Goal: Transaction & Acquisition: Download file/media

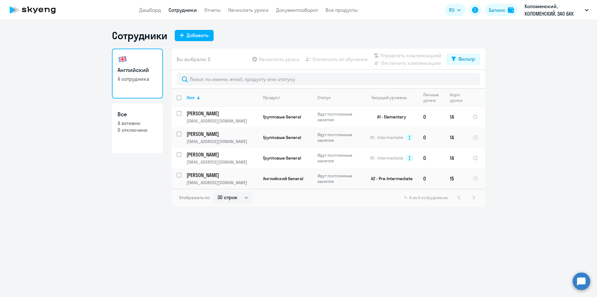
select select "30"
click at [153, 9] on link "Дашборд" at bounding box center [150, 10] width 22 height 6
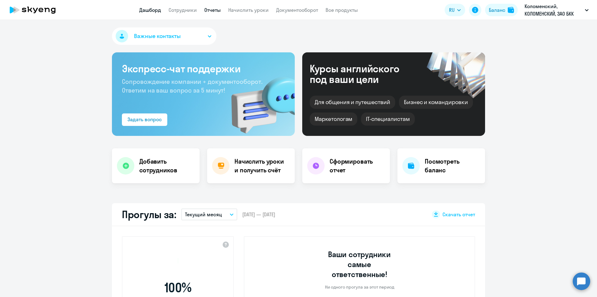
click at [218, 9] on link "Отчеты" at bounding box center [212, 10] width 16 height 6
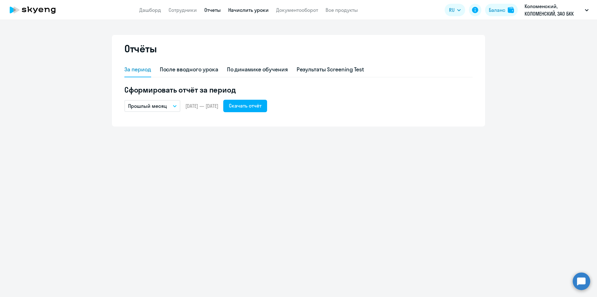
click at [253, 9] on link "Начислить уроки" at bounding box center [248, 10] width 40 height 6
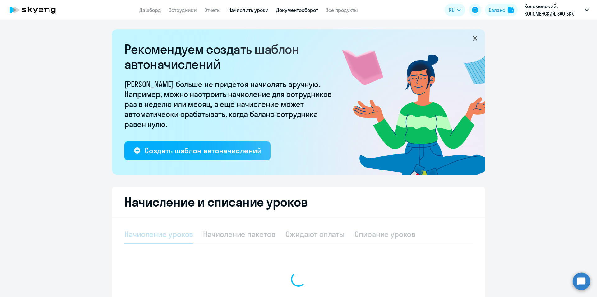
click at [302, 12] on link "Документооборот" at bounding box center [297, 10] width 42 height 6
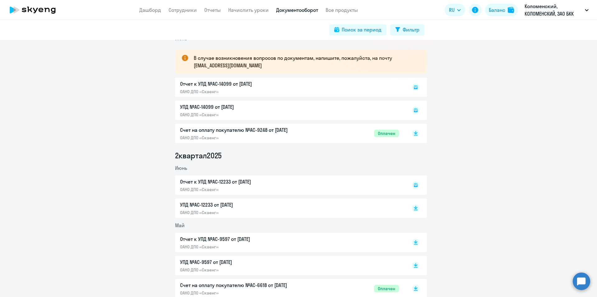
scroll to position [93, 0]
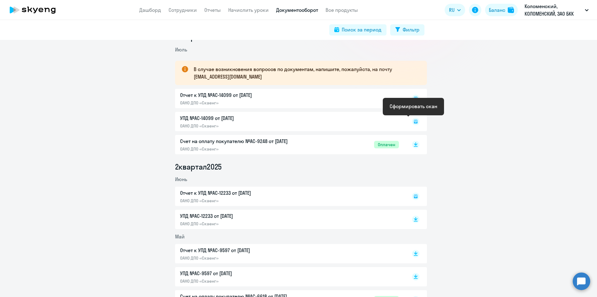
click at [415, 121] on icon at bounding box center [416, 121] width 2 height 0
click at [413, 124] on rect at bounding box center [415, 121] width 7 height 7
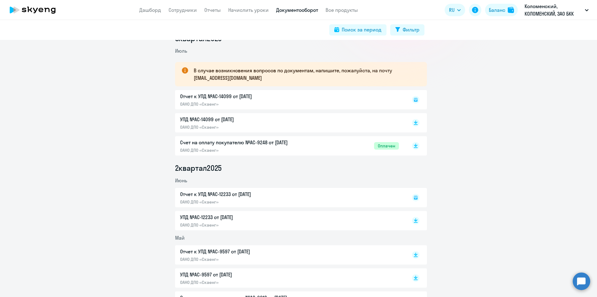
scroll to position [93, 0]
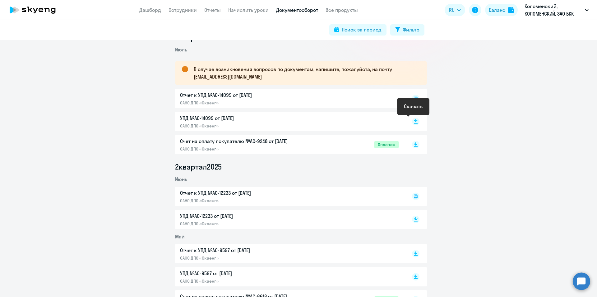
click at [414, 122] on rect at bounding box center [415, 121] width 7 height 7
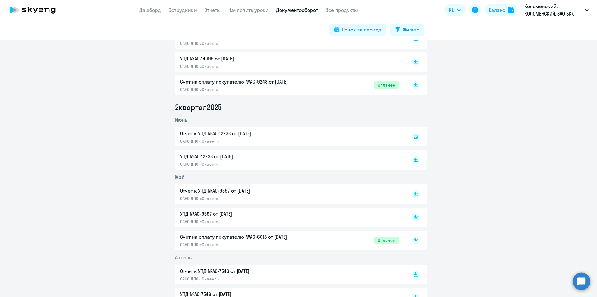
scroll to position [156, 0]
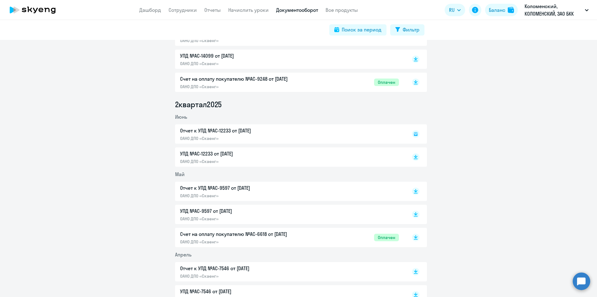
click at [215, 157] on p "УПД №AC-12233 от [DATE]" at bounding box center [245, 153] width 131 height 7
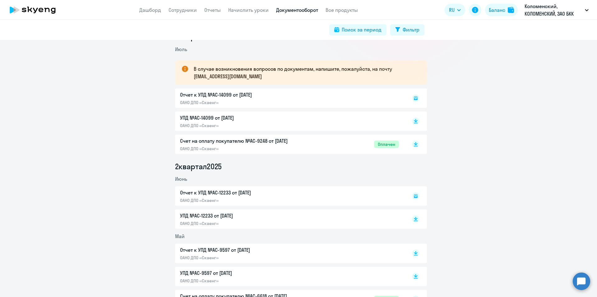
scroll to position [62, 0]
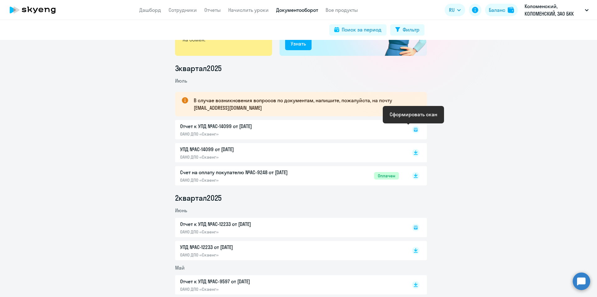
click at [414, 129] on rect at bounding box center [415, 129] width 7 height 7
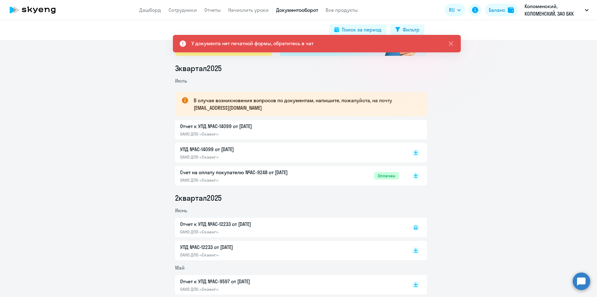
click at [210, 125] on div "Отчет к УПД №AC-14099 от 31.07.2025 ОАНО ДПО «Скаенг»" at bounding box center [301, 129] width 252 height 19
click at [193, 135] on div "Отчет к УПД №AC-14099 от 31.07.2025 ОАНО ДПО «Скаенг»" at bounding box center [301, 129] width 252 height 19
click at [204, 151] on p "УПД №AC-14099 от [DATE]" at bounding box center [245, 148] width 131 height 7
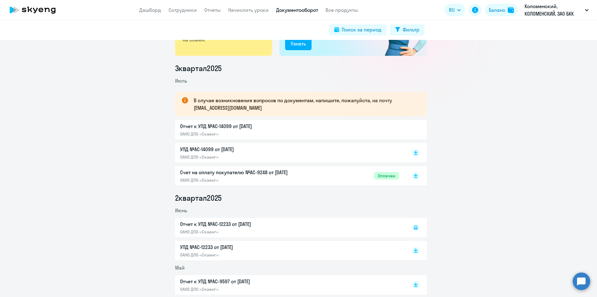
click at [206, 148] on p "УПД №AC-14099 от [DATE]" at bounding box center [245, 148] width 131 height 7
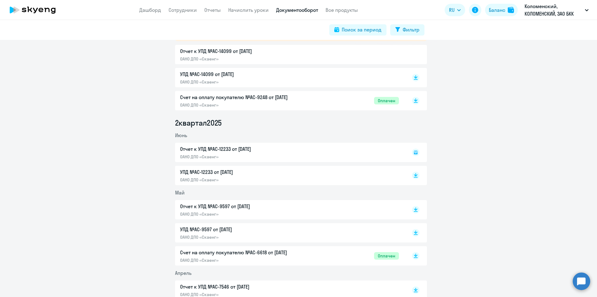
scroll to position [156, 0]
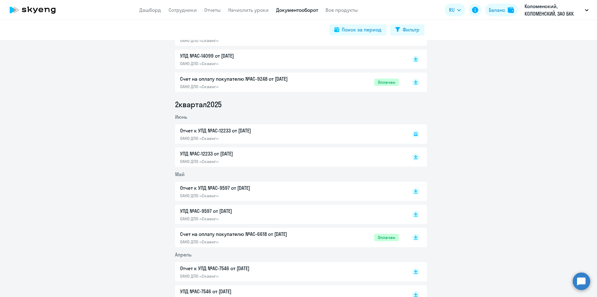
click at [215, 154] on p "УПД №AC-12233 от [DATE]" at bounding box center [245, 153] width 131 height 7
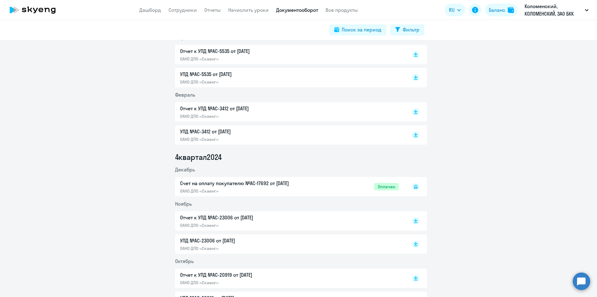
scroll to position [515, 0]
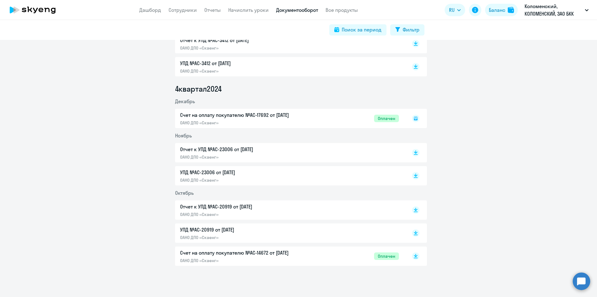
click at [218, 252] on p "Счет на оплату покупателю №AC-14672 от [DATE]" at bounding box center [245, 252] width 131 height 7
click at [209, 229] on p "УПД №AC-20919 от [DATE]" at bounding box center [245, 229] width 131 height 7
click at [207, 172] on p "УПД №AC-23006 от [DATE]" at bounding box center [245, 171] width 131 height 7
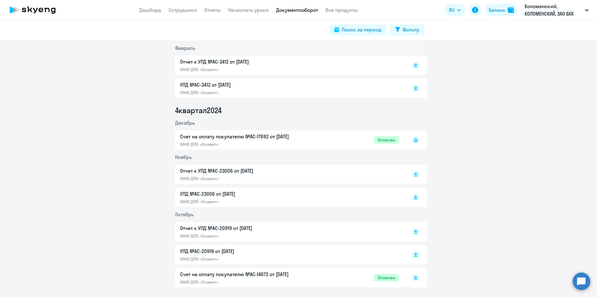
scroll to position [484, 0]
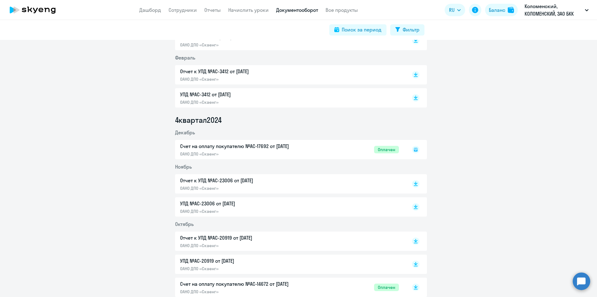
click at [235, 145] on div "Счет на оплату покупателю №AC-17692 от 24.12.2024 ОАНО ДПО «Скаенг» Оплачен" at bounding box center [301, 149] width 252 height 19
click at [414, 151] on icon at bounding box center [416, 149] width 4 height 4
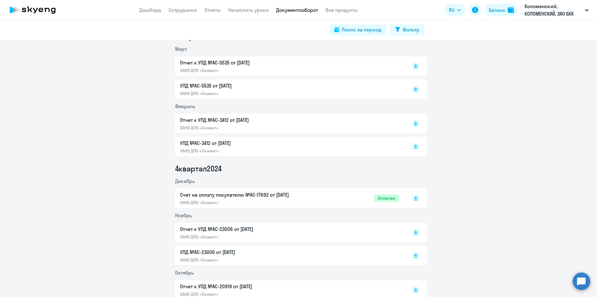
scroll to position [467, 0]
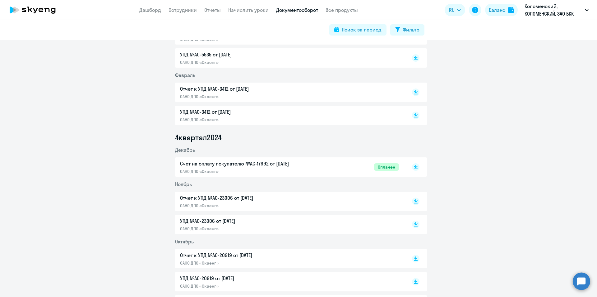
click at [241, 162] on p "Счет на оплату покупателю №AC-17692 от [DATE]" at bounding box center [245, 163] width 131 height 7
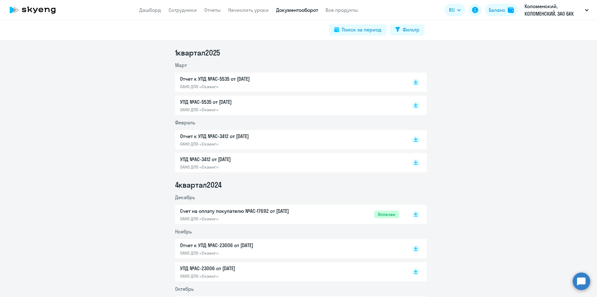
scroll to position [405, 0]
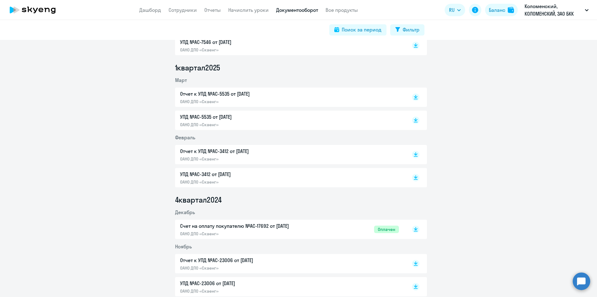
click at [204, 175] on p "УПД №AC-3412 от [DATE]" at bounding box center [245, 173] width 131 height 7
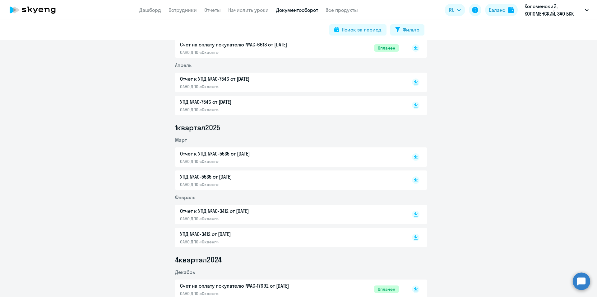
scroll to position [342, 0]
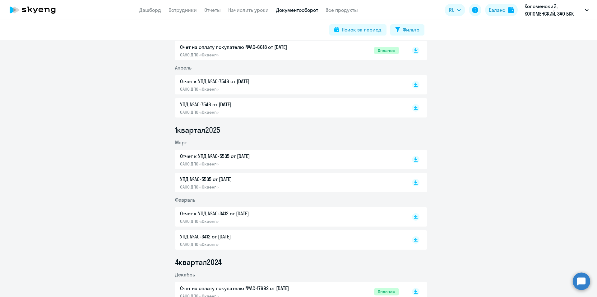
click at [214, 178] on p "УПД №AC-5535 от [DATE]" at bounding box center [245, 178] width 131 height 7
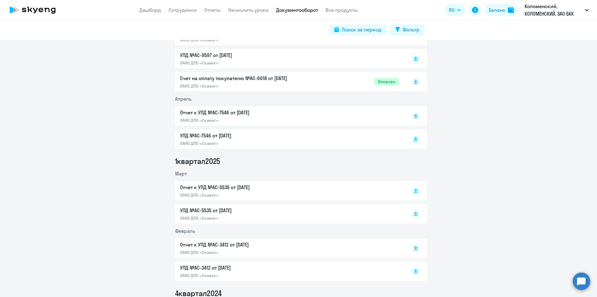
click at [202, 136] on p "УПД №AC-7546 от [DATE]" at bounding box center [245, 135] width 131 height 7
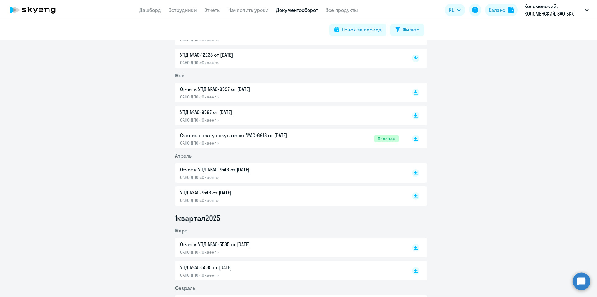
scroll to position [249, 0]
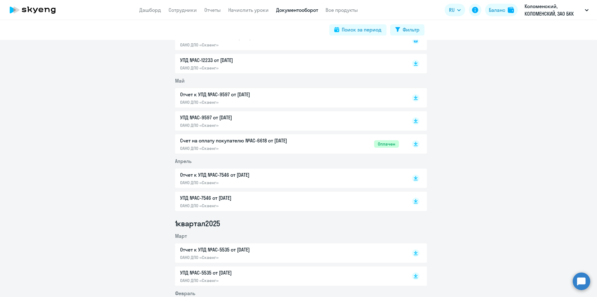
click at [271, 137] on p "Счет на оплату покупателю №AC-6618 от [DATE]" at bounding box center [245, 140] width 131 height 7
click at [212, 115] on p "УПД №AC-9597 от [DATE]" at bounding box center [245, 117] width 131 height 7
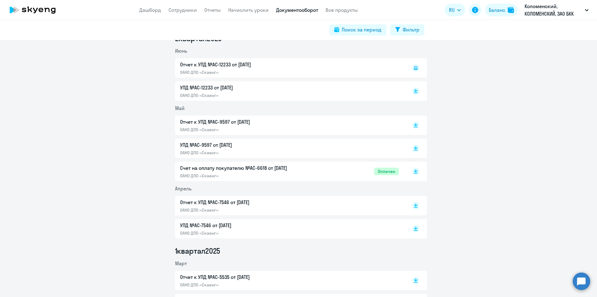
scroll to position [187, 0]
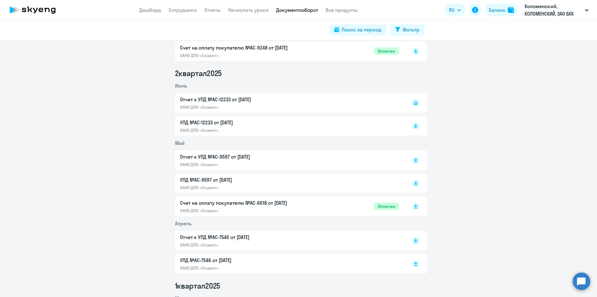
click at [205, 124] on p "УПД №AC-12233 от [DATE]" at bounding box center [245, 122] width 131 height 7
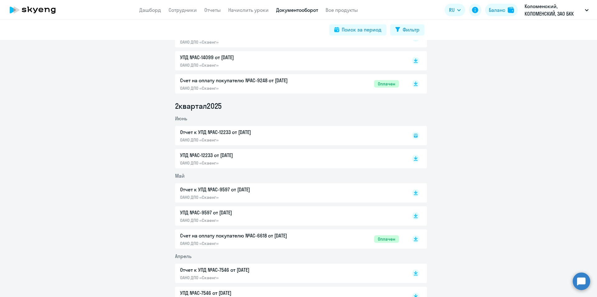
scroll to position [93, 0]
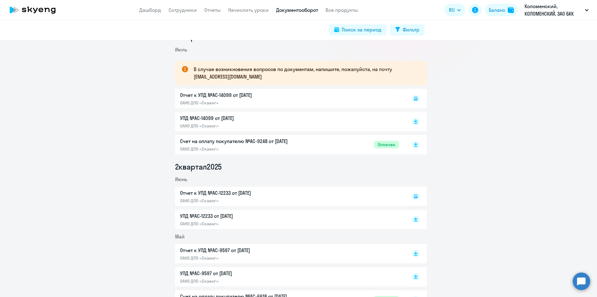
click at [205, 119] on p "УПД №AC-14099 от [DATE]" at bounding box center [245, 117] width 131 height 7
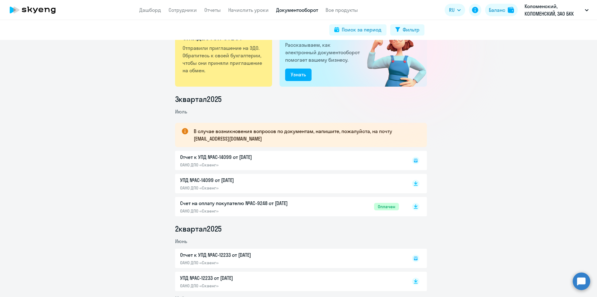
scroll to position [31, 0]
click at [215, 181] on p "УПД №AC-14099 от [DATE]" at bounding box center [245, 179] width 131 height 7
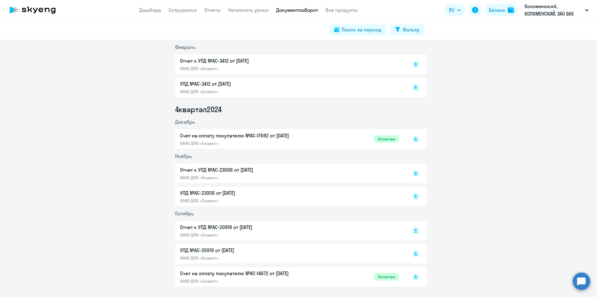
scroll to position [515, 0]
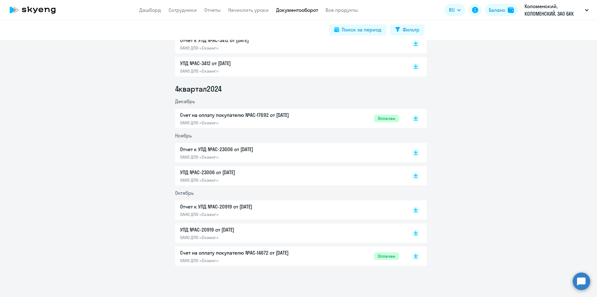
click at [583, 282] on circle at bounding box center [581, 280] width 17 height 17
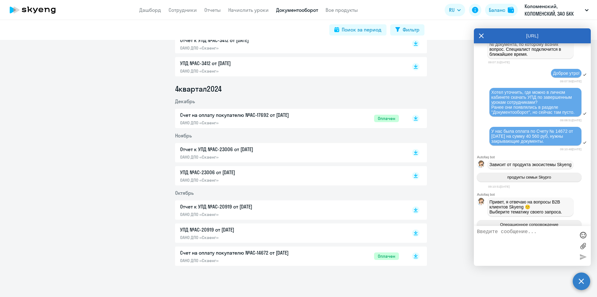
scroll to position [3214, 0]
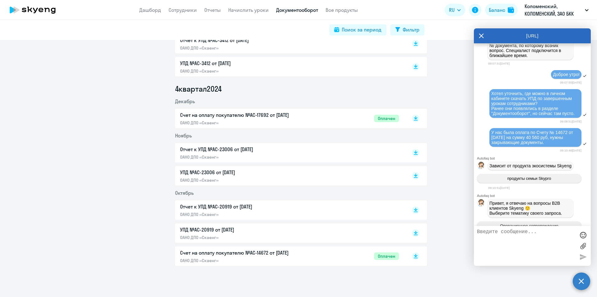
click at [420, 90] on li "4 квартал 2024" at bounding box center [301, 89] width 252 height 10
click at [479, 35] on div "AutoFAQ.ai" at bounding box center [532, 35] width 117 height 15
click at [483, 34] on icon at bounding box center [481, 35] width 5 height 15
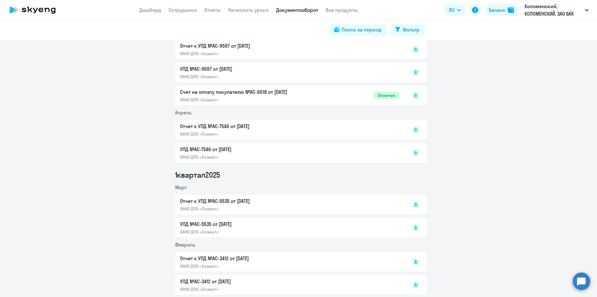
scroll to position [173, 0]
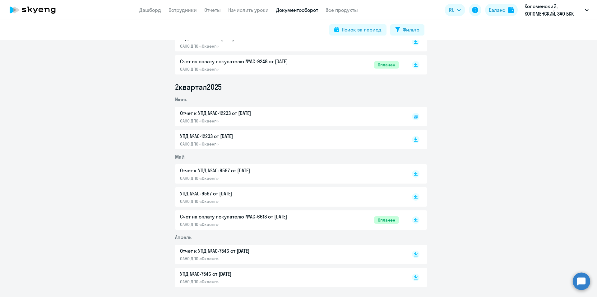
click at [218, 140] on div "УПД №AC-12233 от 30.06.2025 ОАНО ДПО «Скаенг»" at bounding box center [245, 139] width 131 height 14
drag, startPoint x: 158, startPoint y: 11, endPoint x: 163, endPoint y: 12, distance: 5.1
click at [158, 11] on link "Дашборд" at bounding box center [150, 10] width 22 height 6
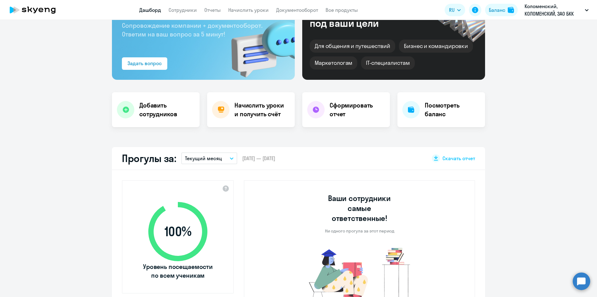
scroll to position [156, 0]
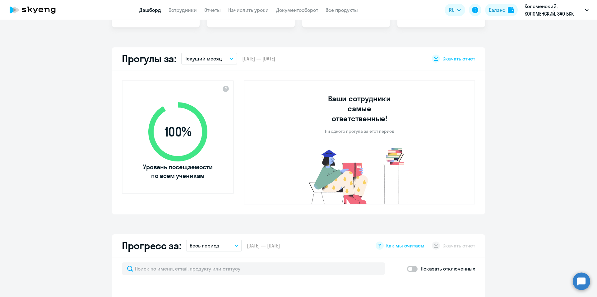
select select "30"
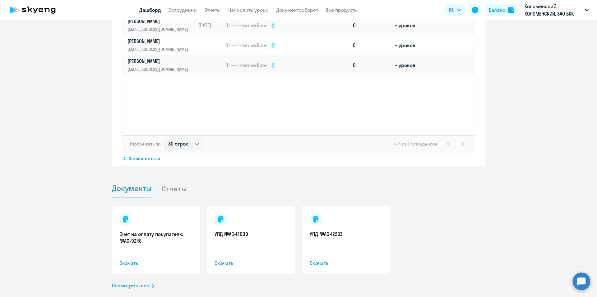
scroll to position [504, 0]
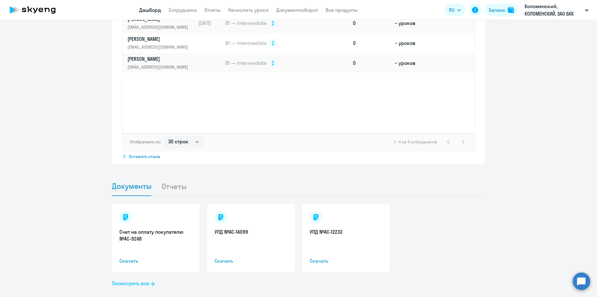
click at [121, 279] on link "Посмотреть все" at bounding box center [133, 282] width 43 height 7
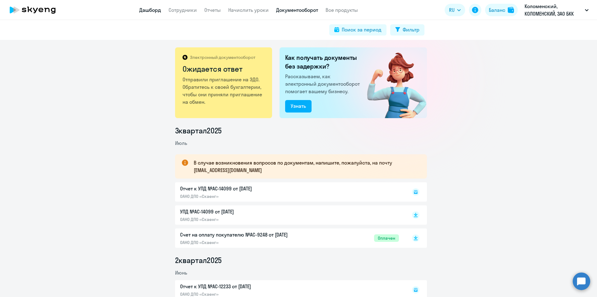
click at [153, 12] on link "Дашборд" at bounding box center [150, 10] width 22 height 6
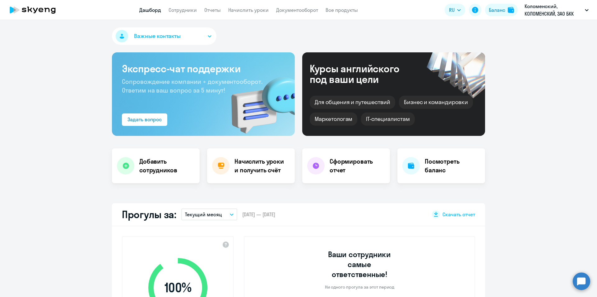
select select "30"
click at [180, 11] on link "Сотрудники" at bounding box center [183, 10] width 28 height 6
select select "30"
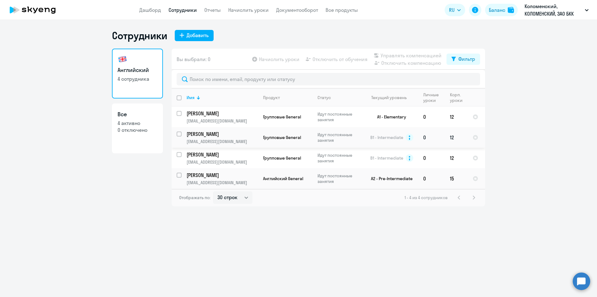
click at [241, 136] on p "[PERSON_NAME]" at bounding box center [222, 133] width 70 height 7
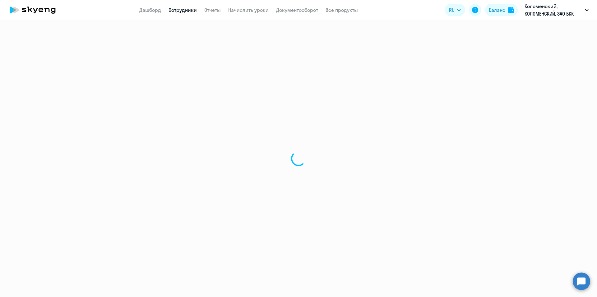
select select "english"
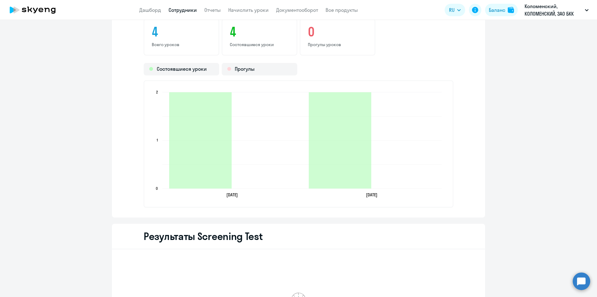
scroll to position [809, 0]
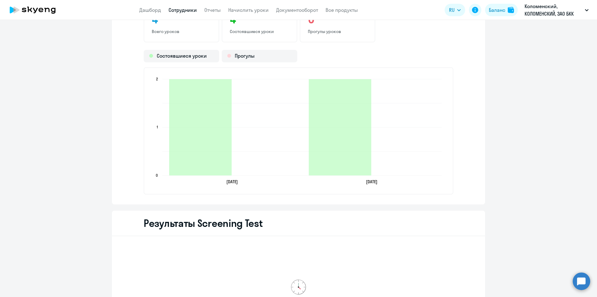
select select "30"
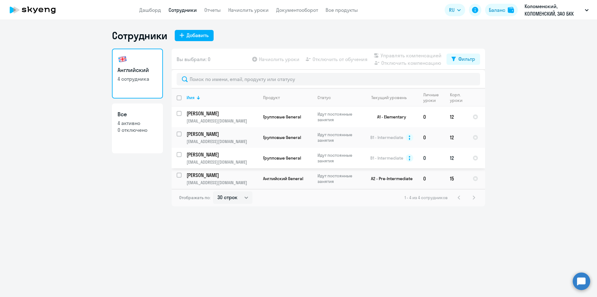
click at [345, 159] on p "Идут постоянные занятия" at bounding box center [339, 157] width 43 height 11
select select "english"
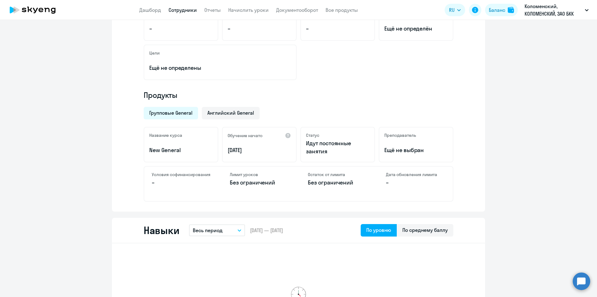
scroll to position [124, 0]
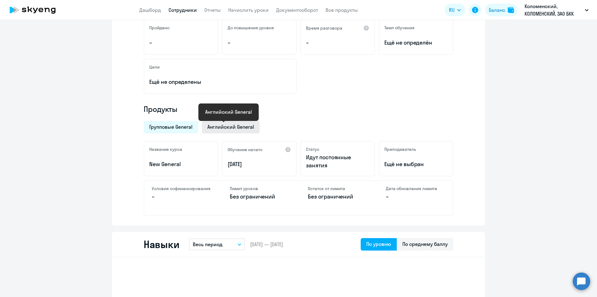
click at [221, 125] on span "Английский General" at bounding box center [231, 126] width 47 height 7
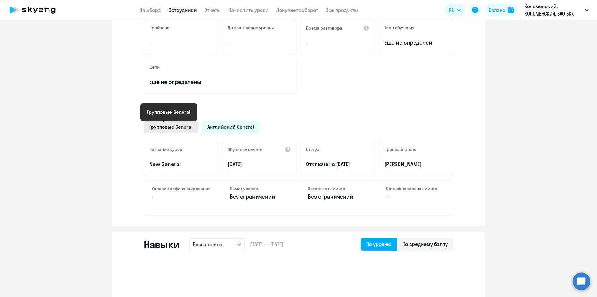
click at [173, 125] on span "Групповые General" at bounding box center [170, 126] width 43 height 7
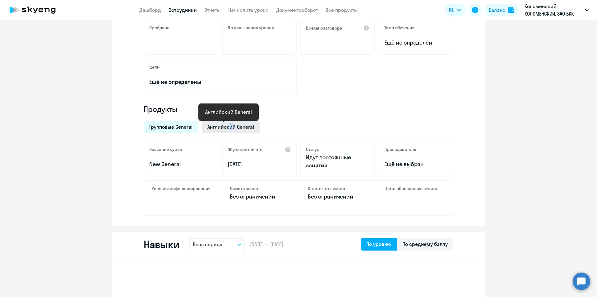
click at [229, 124] on span "Английский General" at bounding box center [231, 126] width 47 height 7
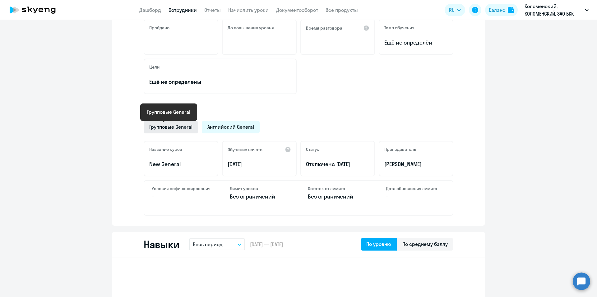
click at [171, 123] on span "Групповые General" at bounding box center [170, 126] width 43 height 7
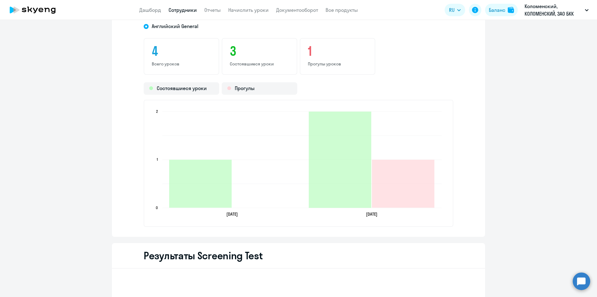
scroll to position [778, 0]
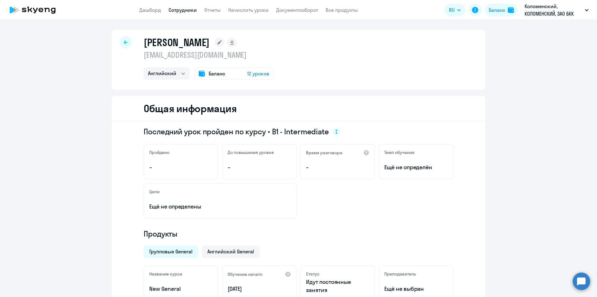
select select "30"
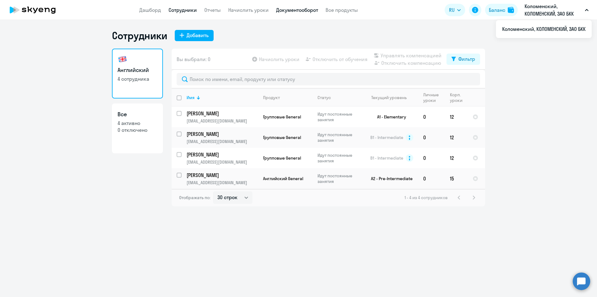
click at [290, 10] on link "Документооборот" at bounding box center [297, 10] width 42 height 6
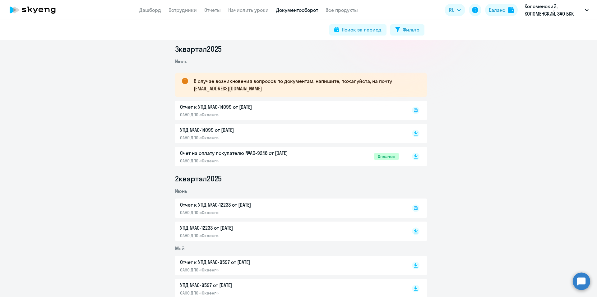
scroll to position [124, 0]
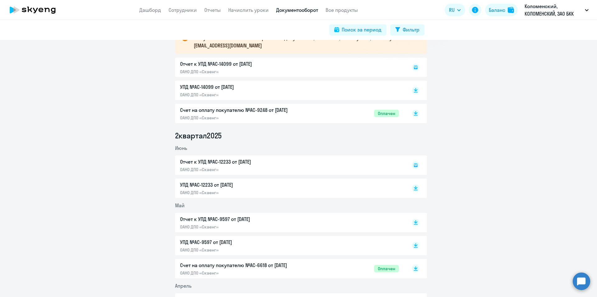
click at [203, 185] on p "УПД №AC-12233 от [DATE]" at bounding box center [245, 184] width 131 height 7
click at [218, 88] on p "УПД №AC-14099 от [DATE]" at bounding box center [245, 86] width 131 height 7
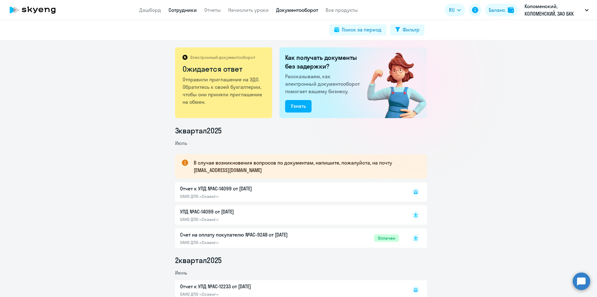
click at [177, 7] on link "Сотрудники" at bounding box center [183, 10] width 28 height 6
select select "30"
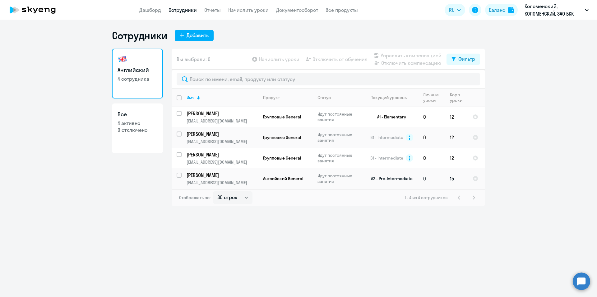
click at [243, 178] on p "[PERSON_NAME]" at bounding box center [222, 174] width 70 height 7
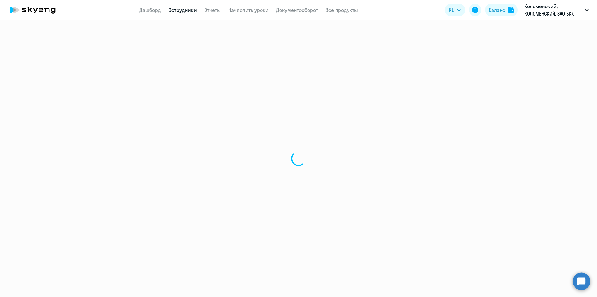
select select "english"
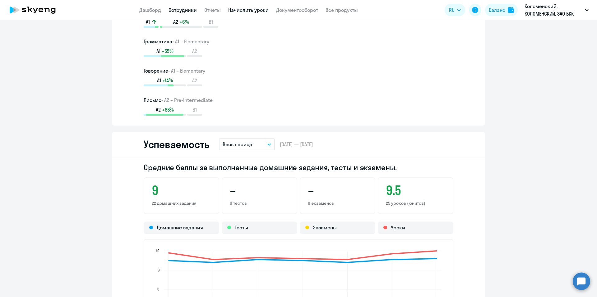
scroll to position [373, 0]
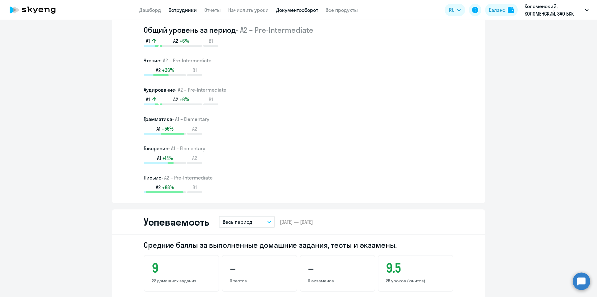
click at [286, 11] on link "Документооборот" at bounding box center [297, 10] width 42 height 6
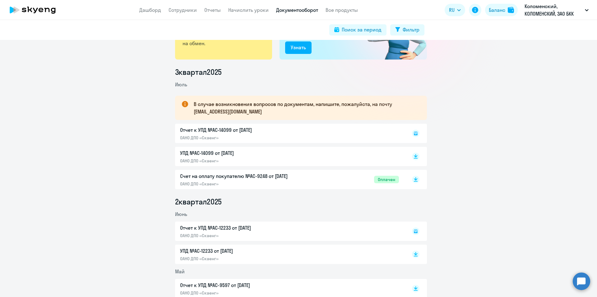
scroll to position [124, 0]
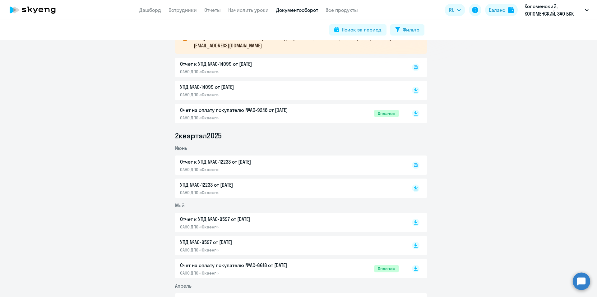
click at [214, 86] on p "УПД №AC-14099 от [DATE]" at bounding box center [245, 86] width 131 height 7
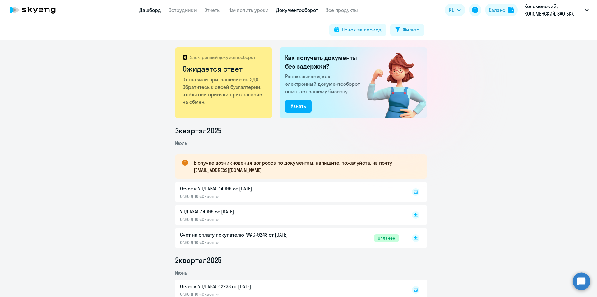
click at [153, 13] on link "Дашборд" at bounding box center [150, 10] width 22 height 6
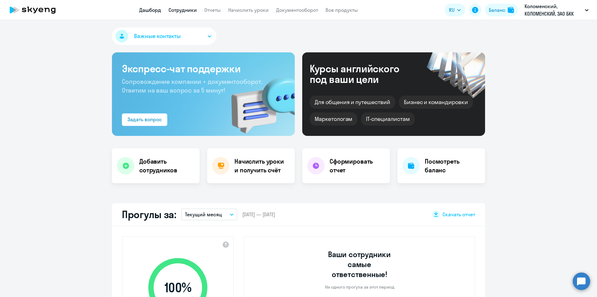
select select "30"
click at [194, 11] on link "Сотрудники" at bounding box center [183, 10] width 28 height 6
select select "30"
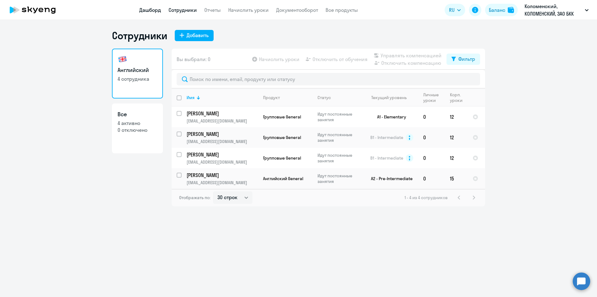
click at [152, 9] on link "Дашборд" at bounding box center [150, 10] width 22 height 6
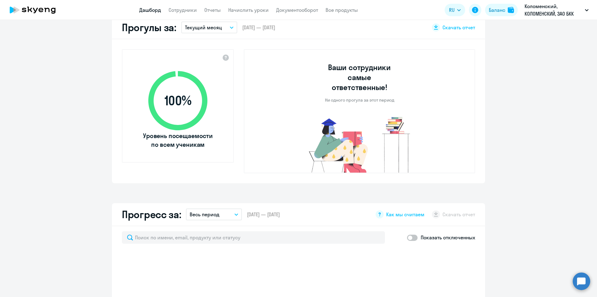
select select "30"
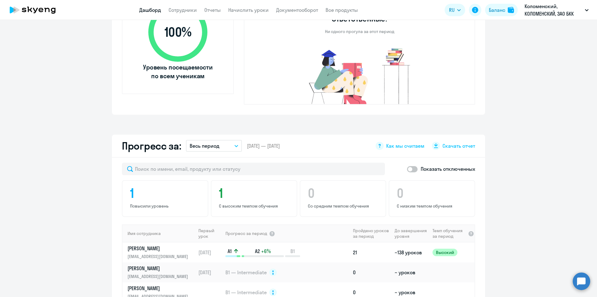
scroll to position [6, 0]
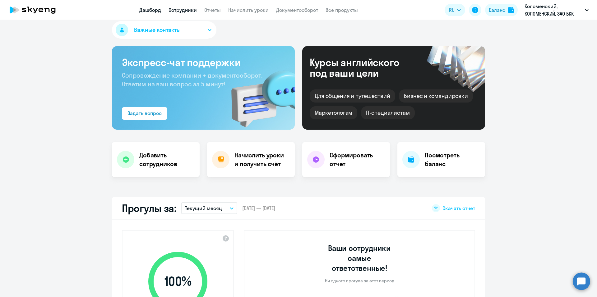
click at [184, 7] on link "Сотрудники" at bounding box center [183, 10] width 28 height 6
select select "30"
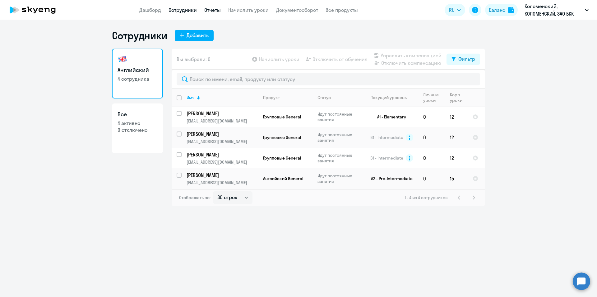
click at [210, 13] on link "Отчеты" at bounding box center [212, 10] width 16 height 6
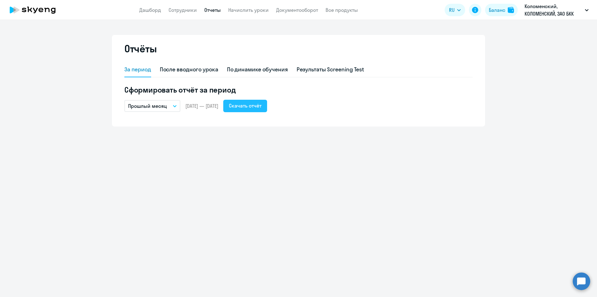
click at [260, 107] on div "Скачать отчёт" at bounding box center [245, 105] width 33 height 7
click at [175, 12] on link "Сотрудники" at bounding box center [183, 10] width 28 height 6
select select "30"
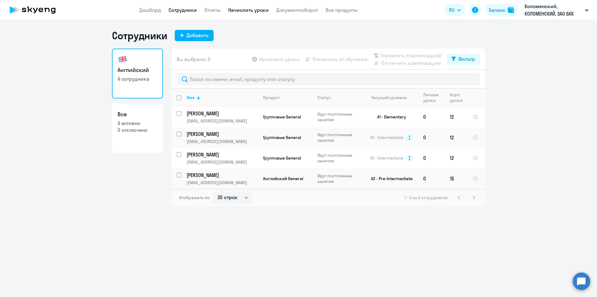
click at [255, 8] on link "Начислить уроки" at bounding box center [248, 10] width 40 height 6
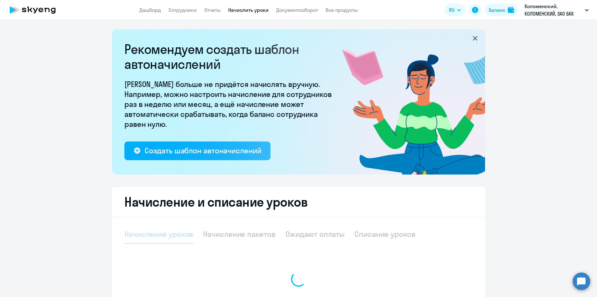
select select "10"
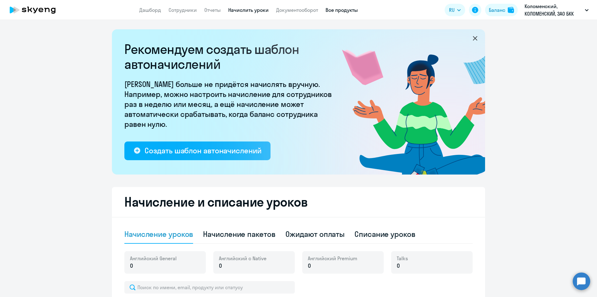
click at [335, 11] on link "Все продукты" at bounding box center [342, 10] width 32 height 6
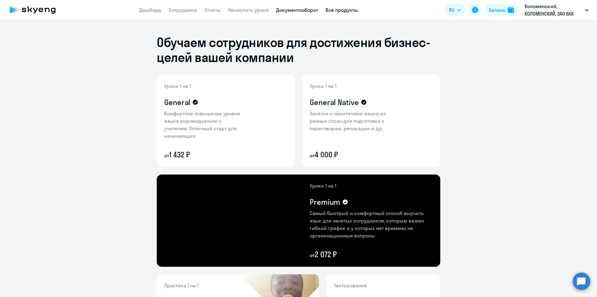
click at [305, 12] on link "Документооборот" at bounding box center [297, 10] width 42 height 6
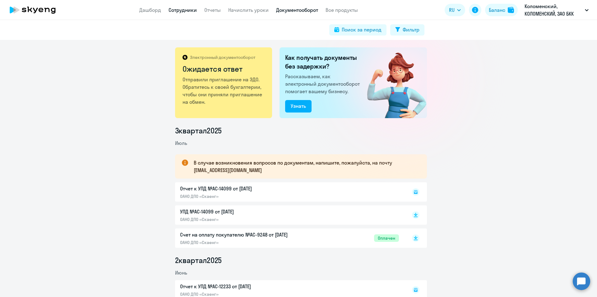
click at [186, 10] on link "Сотрудники" at bounding box center [183, 10] width 28 height 6
select select "30"
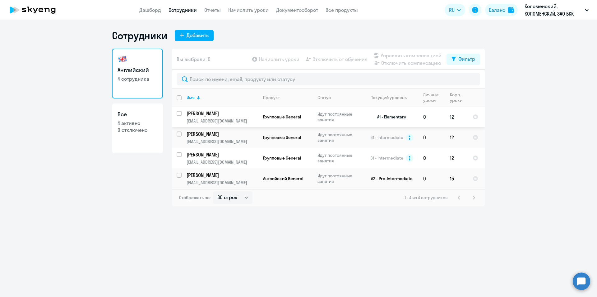
click at [243, 116] on p "[PERSON_NAME]" at bounding box center [222, 113] width 70 height 7
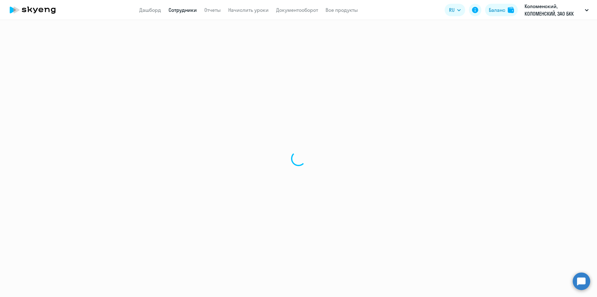
select select "english"
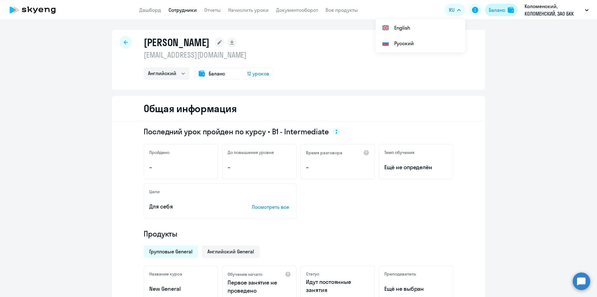
click at [504, 7] on div "Баланс" at bounding box center [497, 9] width 16 height 7
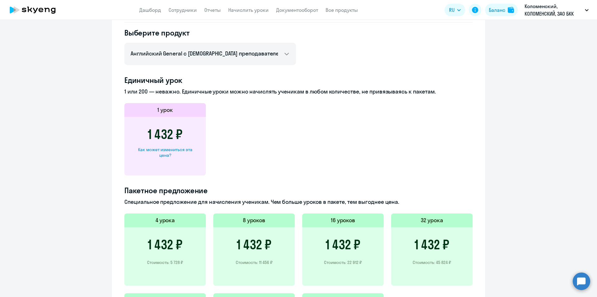
scroll to position [280, 0]
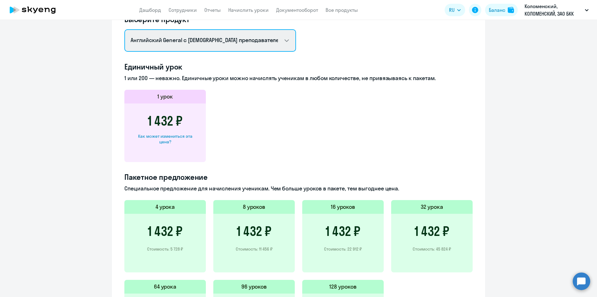
click at [264, 40] on select "Английский General с русскоговорящим преподавателем Английский General с англог…" at bounding box center [210, 40] width 172 height 22
select select "english_group_not_native_speaker"
click at [124, 46] on select "Английский General с русскоговорящим преподавателем Английский General с англог…" at bounding box center [210, 40] width 172 height 22
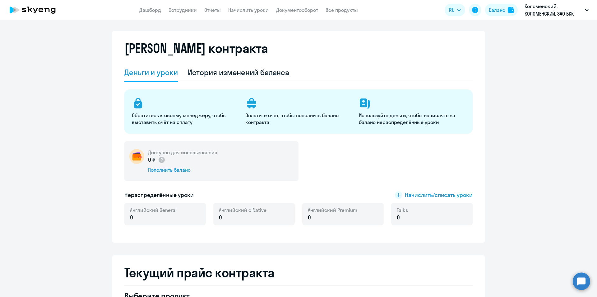
scroll to position [0, 0]
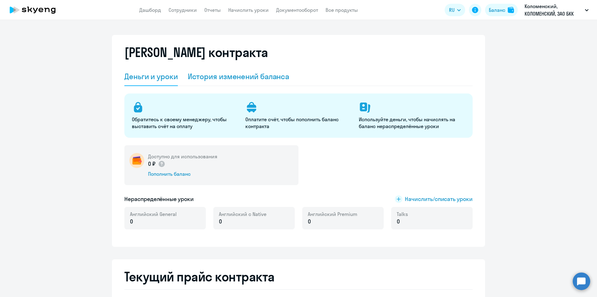
click at [250, 79] on div "История изменений баланса" at bounding box center [239, 76] width 102 height 10
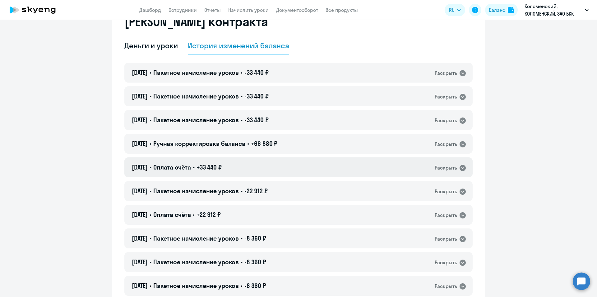
scroll to position [31, 0]
click at [453, 140] on div "Раскрыть" at bounding box center [446, 144] width 22 height 8
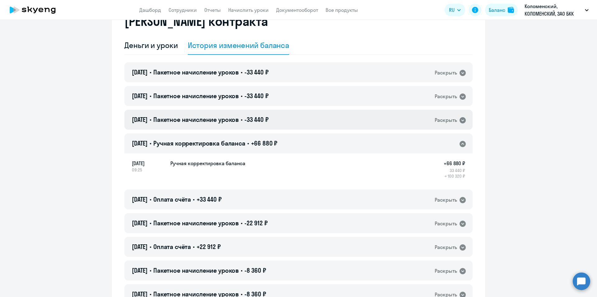
click at [450, 119] on div "Раскрыть" at bounding box center [446, 120] width 22 height 8
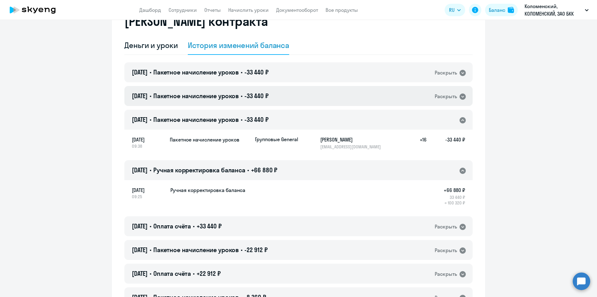
click at [446, 98] on div "Раскрыть" at bounding box center [446, 96] width 22 height 8
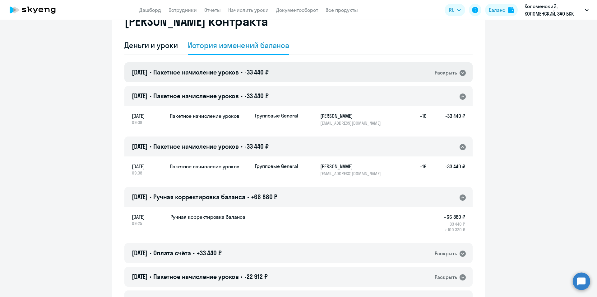
click at [445, 73] on div "Раскрыть" at bounding box center [446, 73] width 22 height 8
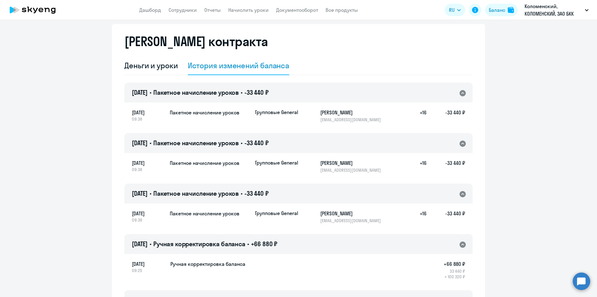
scroll to position [0, 0]
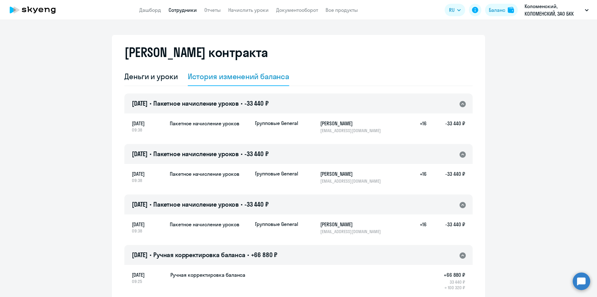
click at [183, 11] on link "Сотрудники" at bounding box center [183, 10] width 28 height 6
select select "30"
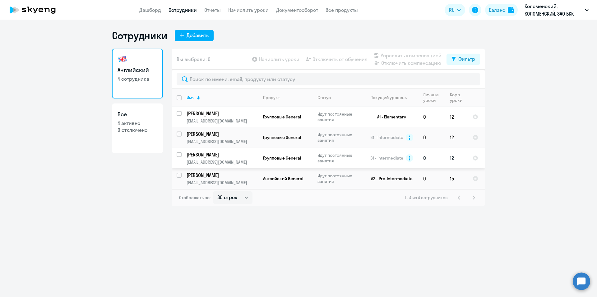
click at [228, 155] on p "[PERSON_NAME]" at bounding box center [222, 154] width 70 height 7
select select "english"
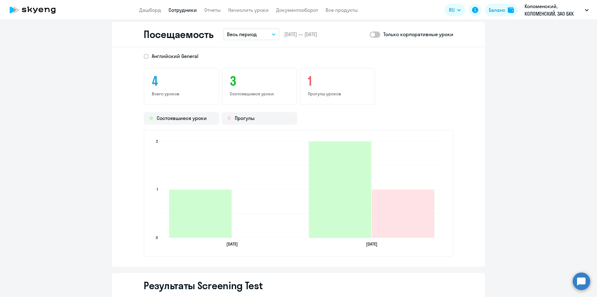
scroll to position [924, 0]
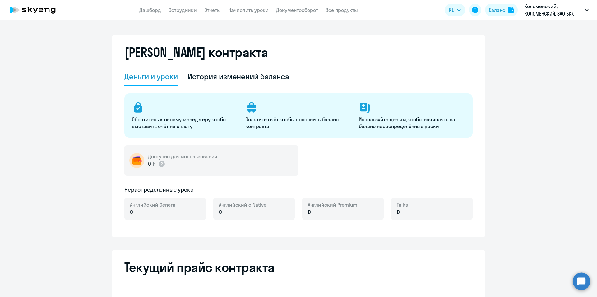
select select "english_adult_not_native_speaker"
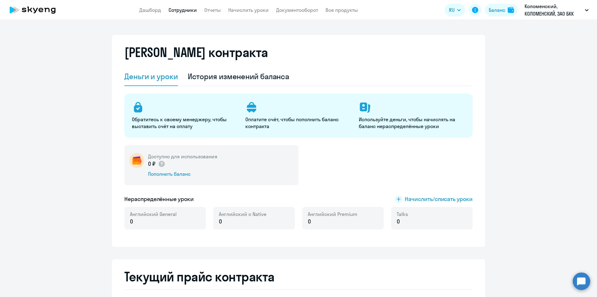
click at [181, 12] on link "Сотрудники" at bounding box center [183, 10] width 28 height 6
select select "30"
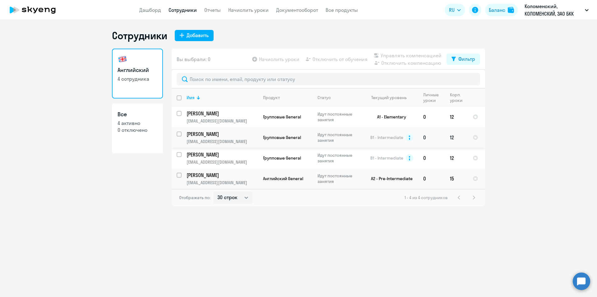
click at [249, 139] on p "[EMAIL_ADDRESS][DOMAIN_NAME]" at bounding box center [222, 141] width 71 height 6
select select "english"
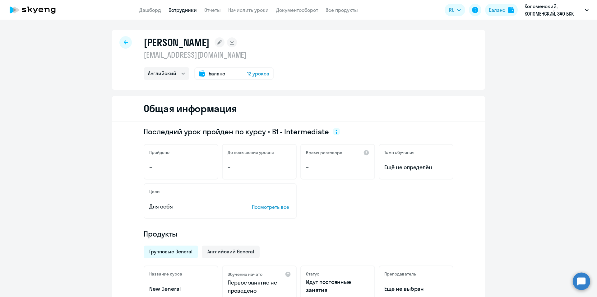
click at [213, 73] on span "Баланс" at bounding box center [217, 73] width 16 height 7
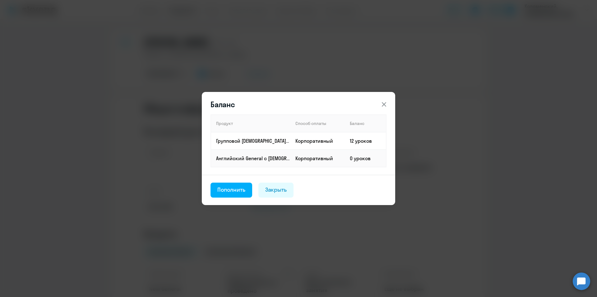
click at [384, 103] on icon at bounding box center [384, 104] width 7 height 7
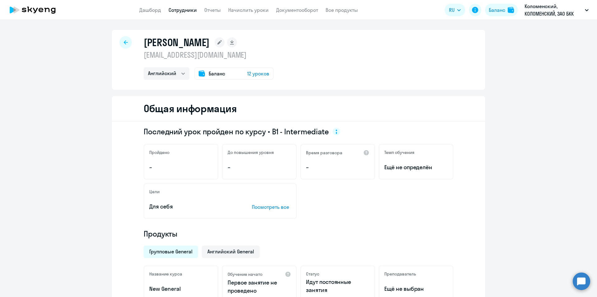
scroll to position [124, 0]
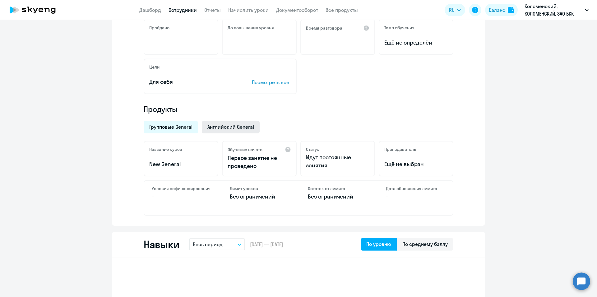
click at [212, 129] on span "Английский General" at bounding box center [231, 126] width 47 height 7
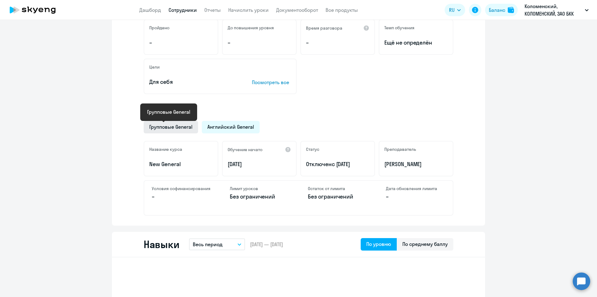
click at [173, 125] on span "Групповые General" at bounding box center [170, 126] width 43 height 7
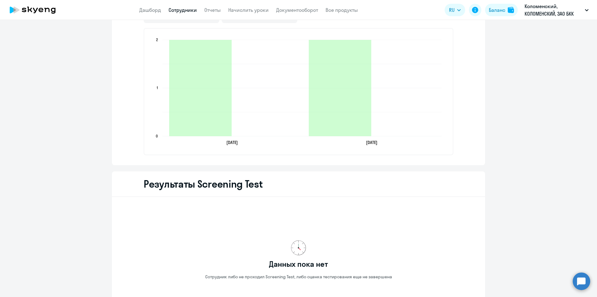
scroll to position [924, 0]
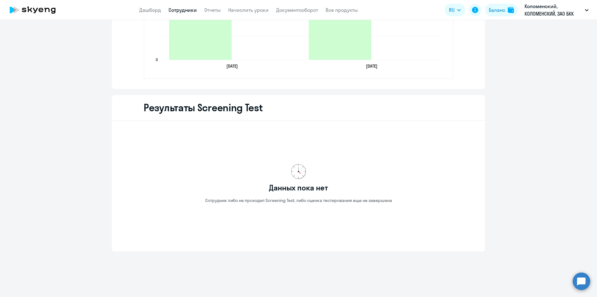
select select "30"
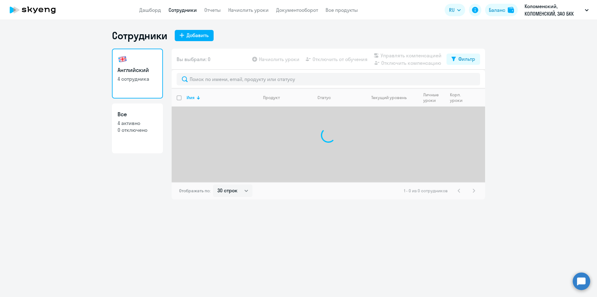
select select "english_adult_not_native_speaker"
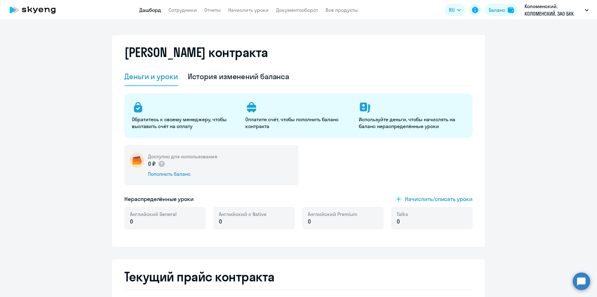
click at [148, 12] on link "Дашборд" at bounding box center [150, 10] width 22 height 6
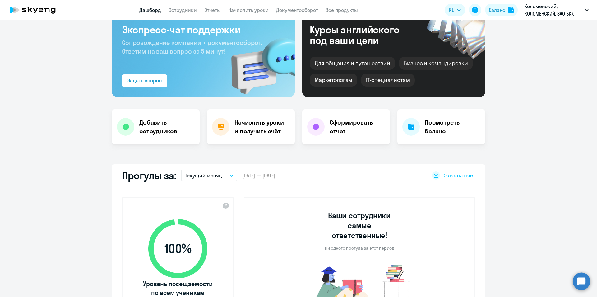
select select "30"
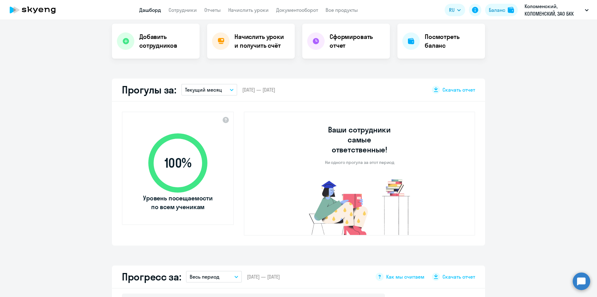
click at [228, 91] on button "Текущий месяц" at bounding box center [209, 90] width 56 height 12
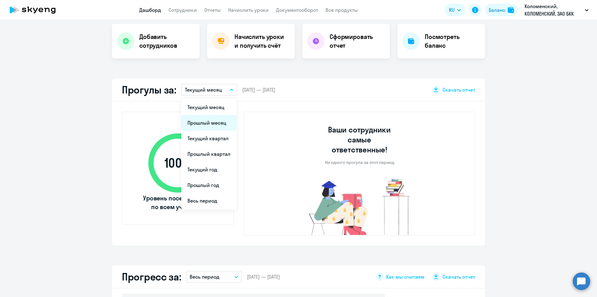
click at [203, 121] on li "Прошлый месяц" at bounding box center [208, 123] width 55 height 16
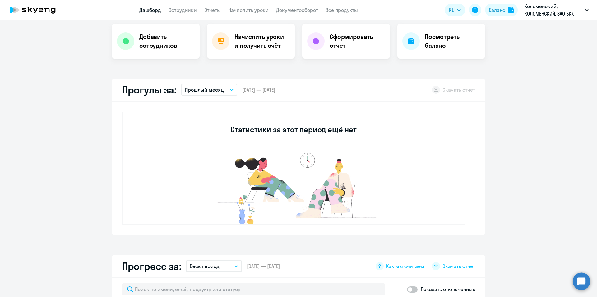
click at [223, 87] on button "Прошлый месяц" at bounding box center [209, 90] width 56 height 12
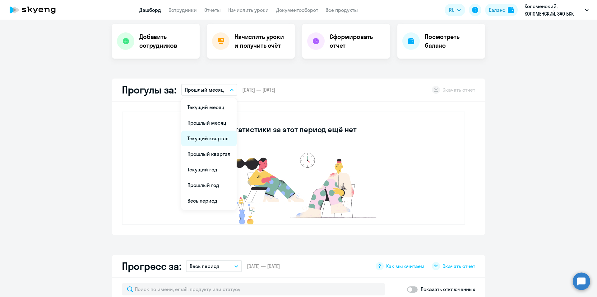
click at [213, 134] on li "Текущий квартал" at bounding box center [208, 138] width 55 height 16
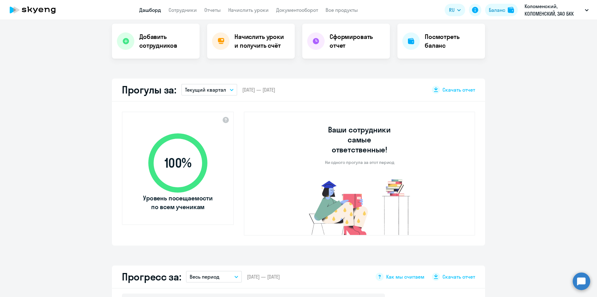
drag, startPoint x: 220, startPoint y: 88, endPoint x: 220, endPoint y: 96, distance: 8.7
click at [220, 87] on p "Текущий квартал" at bounding box center [205, 89] width 41 height 7
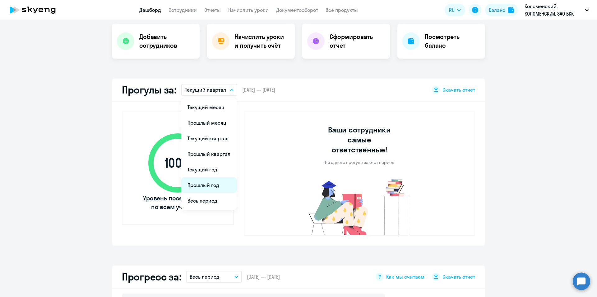
click at [209, 188] on li "Прошлый год" at bounding box center [208, 185] width 55 height 16
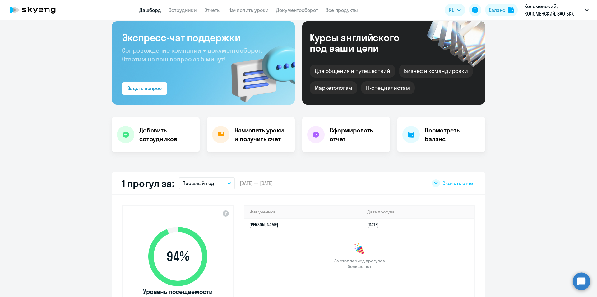
scroll to position [0, 0]
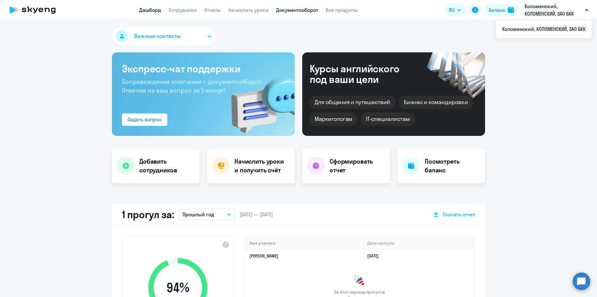
click at [313, 8] on link "Документооборот" at bounding box center [297, 10] width 42 height 6
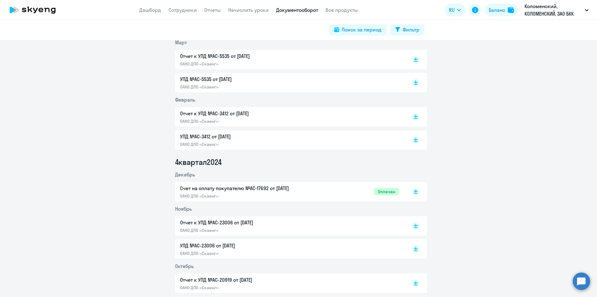
scroll to position [515, 0]
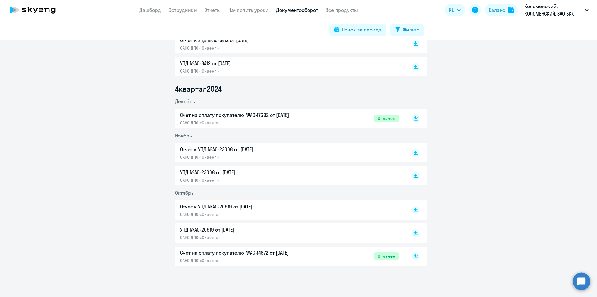
click at [199, 230] on p "УПД №AC-20919 от [DATE]" at bounding box center [245, 229] width 131 height 7
click at [189, 172] on p "УПД №AC-23006 от [DATE]" at bounding box center [245, 171] width 131 height 7
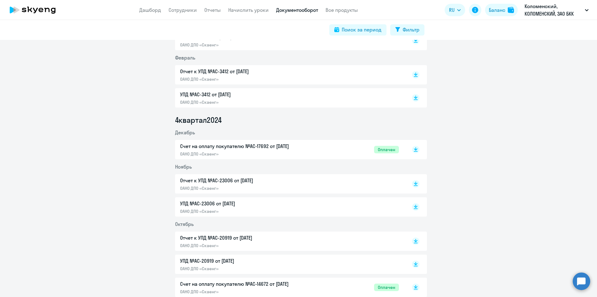
scroll to position [453, 0]
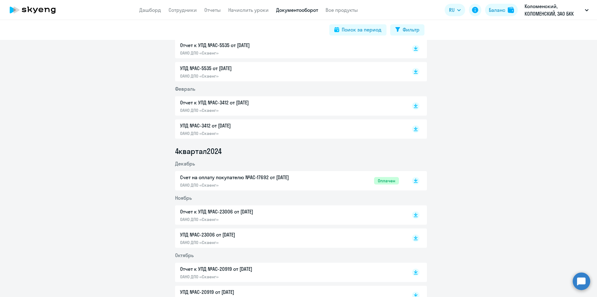
click at [211, 125] on p "УПД №AC-3412 от [DATE]" at bounding box center [245, 125] width 131 height 7
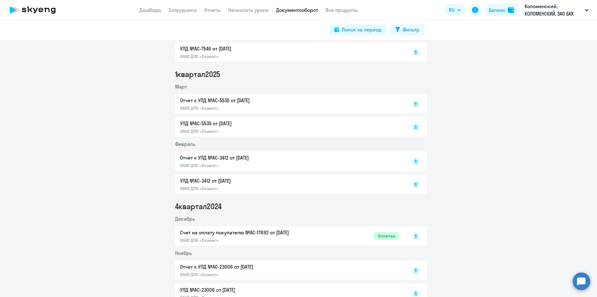
scroll to position [391, 0]
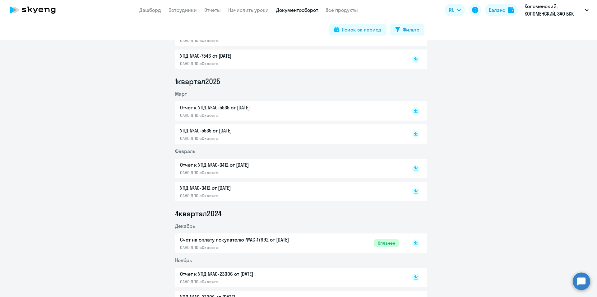
click at [217, 129] on p "УПД №AC-5535 от [DATE]" at bounding box center [245, 130] width 131 height 7
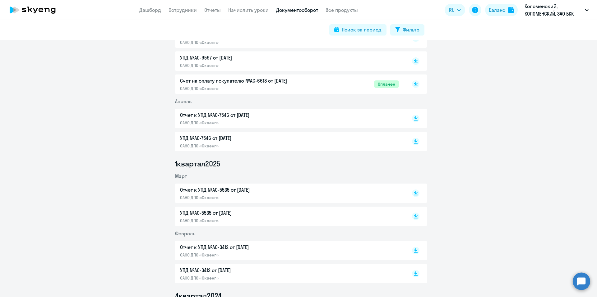
scroll to position [297, 0]
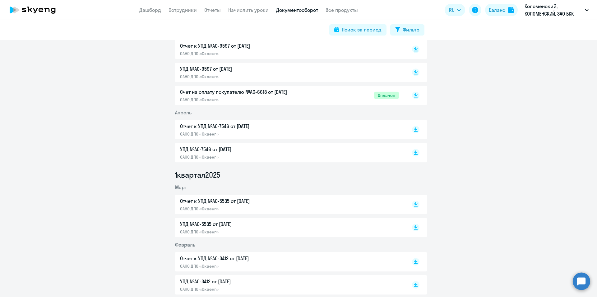
click at [209, 149] on p "УПД №AC-7546 от [DATE]" at bounding box center [245, 148] width 131 height 7
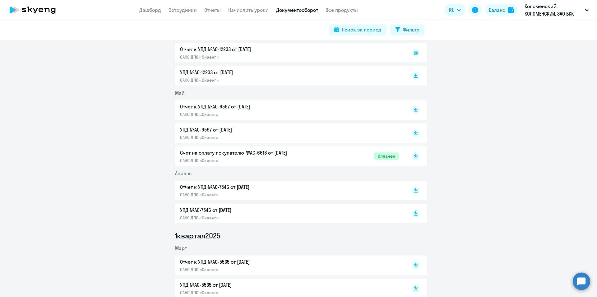
scroll to position [235, 0]
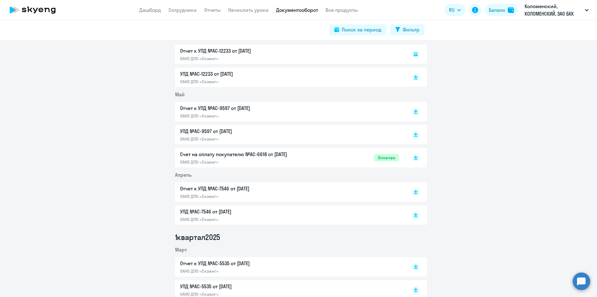
click at [217, 133] on p "УПД №AC-9597 от [DATE]" at bounding box center [245, 130] width 131 height 7
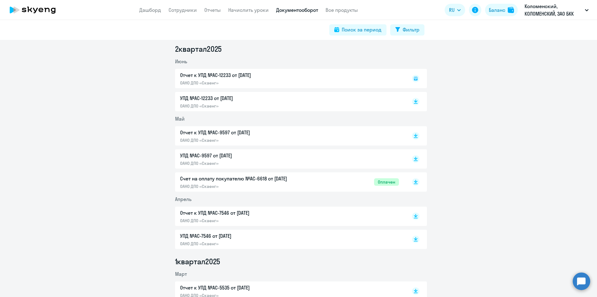
scroll to position [173, 0]
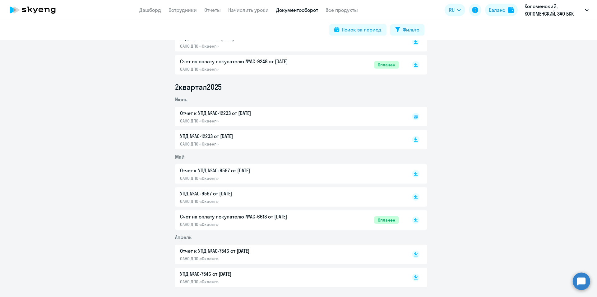
click at [208, 140] on div "УПД №AC-12233 от 30.06.2025 ОАНО ДПО «Скаенг»" at bounding box center [245, 139] width 131 height 14
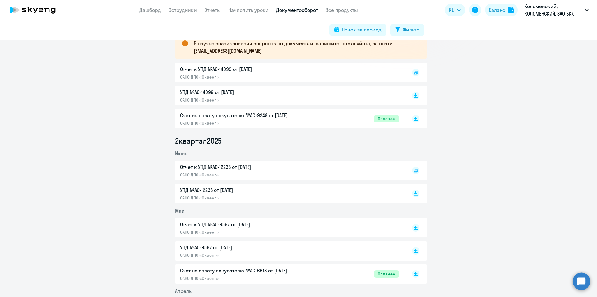
scroll to position [111, 0]
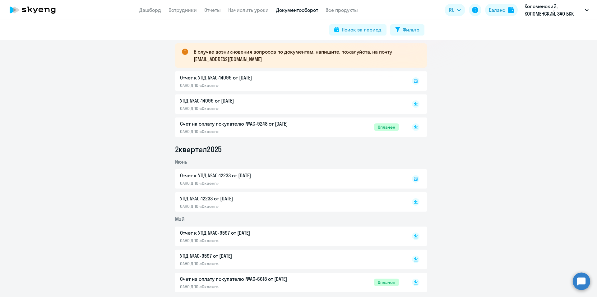
click at [204, 101] on p "УПД №AC-14099 от [DATE]" at bounding box center [245, 100] width 131 height 7
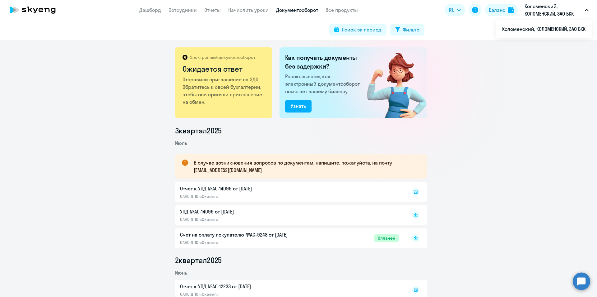
drag, startPoint x: 242, startPoint y: 169, endPoint x: 192, endPoint y: 170, distance: 50.1
click at [194, 170] on p "В случае возникновения вопросов по документам, напишите, пожалуйста, на почту […" at bounding box center [305, 166] width 222 height 15
copy p "document@skyeng.ru"
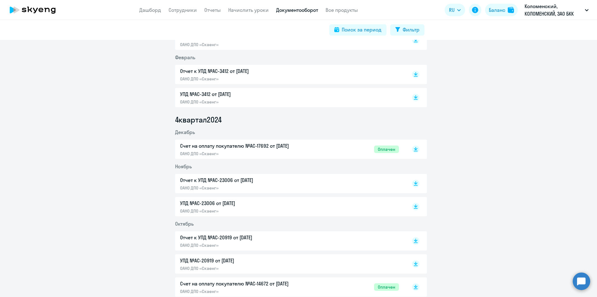
scroll to position [515, 0]
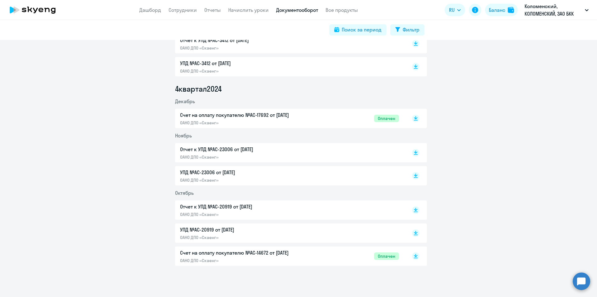
click at [205, 230] on p "УПД №AC-20919 от [DATE]" at bounding box center [245, 229] width 131 height 7
drag, startPoint x: 176, startPoint y: 228, endPoint x: 249, endPoint y: 228, distance: 73.1
click at [249, 228] on div "УПД №AC-20919 от 31.10.2024 ОАНО ДПО «Скаенг»" at bounding box center [301, 232] width 252 height 19
copy p "УПД №AC-20919 от [DATE]"
click at [214, 228] on p "УПД №AC-20919 от [DATE]" at bounding box center [245, 229] width 131 height 7
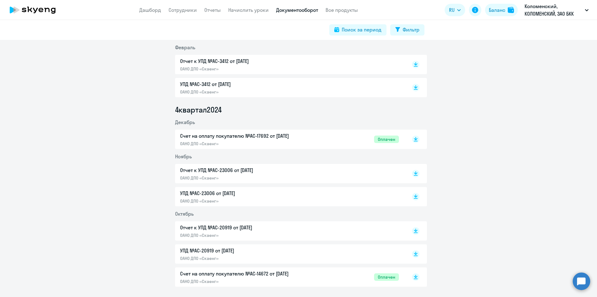
scroll to position [484, 0]
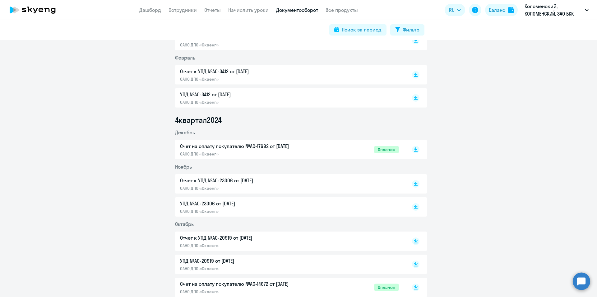
click at [202, 202] on p "УПД №AC-23006 от [DATE]" at bounding box center [245, 202] width 131 height 7
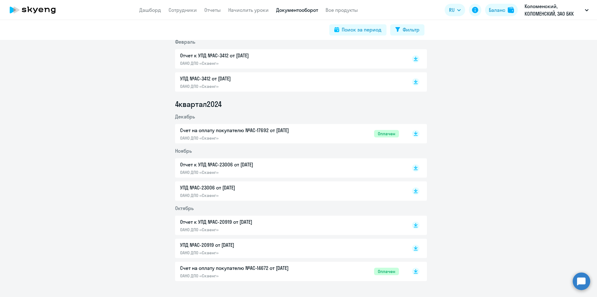
scroll to position [515, 0]
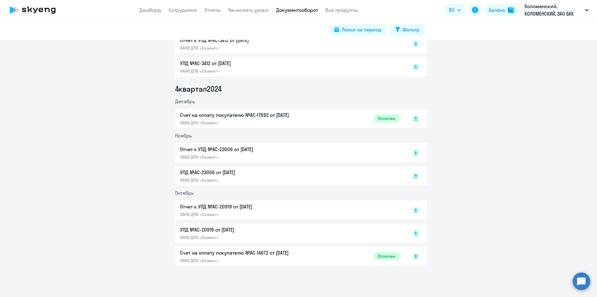
drag, startPoint x: 176, startPoint y: 173, endPoint x: 248, endPoint y: 171, distance: 71.3
click at [248, 171] on div "УПД №AC-23006 от 30.11.2024 ОАНО ДПО «Скаенг»" at bounding box center [301, 175] width 252 height 19
copy p "УПД №AC-23006 от [DATE]"
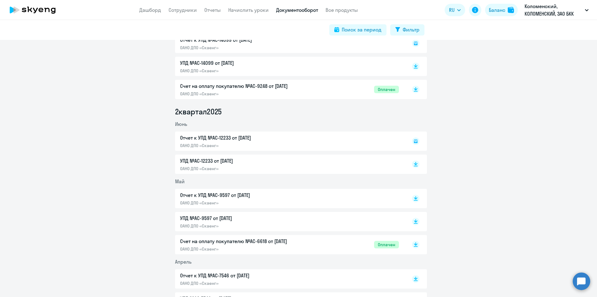
scroll to position [142, 0]
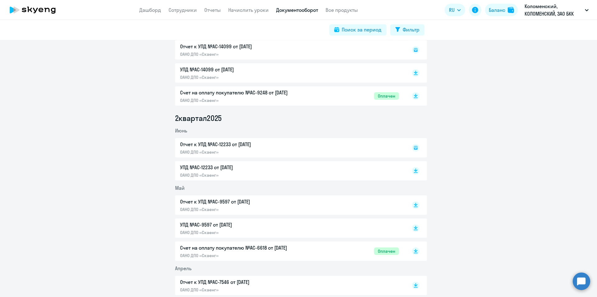
click at [205, 165] on p "УПД №AC-12233 от [DATE]" at bounding box center [245, 166] width 131 height 7
drag, startPoint x: 176, startPoint y: 166, endPoint x: 247, endPoint y: 164, distance: 70.7
click at [247, 164] on div "УПД №AC-12233 от 30.06.2025 ОАНО ДПО «Скаенг»" at bounding box center [301, 170] width 252 height 19
copy p "УПД №AC-12233 от [DATE]"
click at [236, 166] on p "УПД №AC-12233 от [DATE]" at bounding box center [245, 166] width 131 height 7
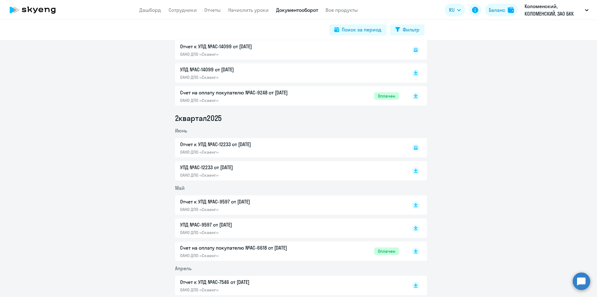
click at [312, 130] on li "Июнь" at bounding box center [301, 130] width 252 height 7
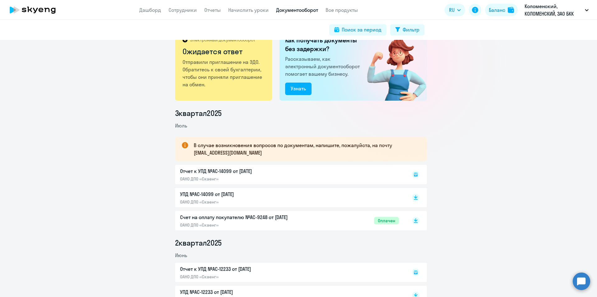
scroll to position [0, 0]
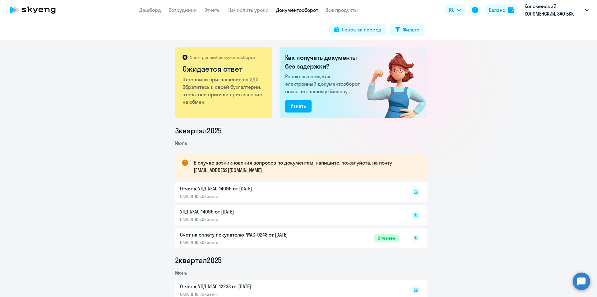
click at [221, 213] on p "УПД №AC-14099 от [DATE]" at bounding box center [245, 211] width 131 height 7
